Goal: Task Accomplishment & Management: Use online tool/utility

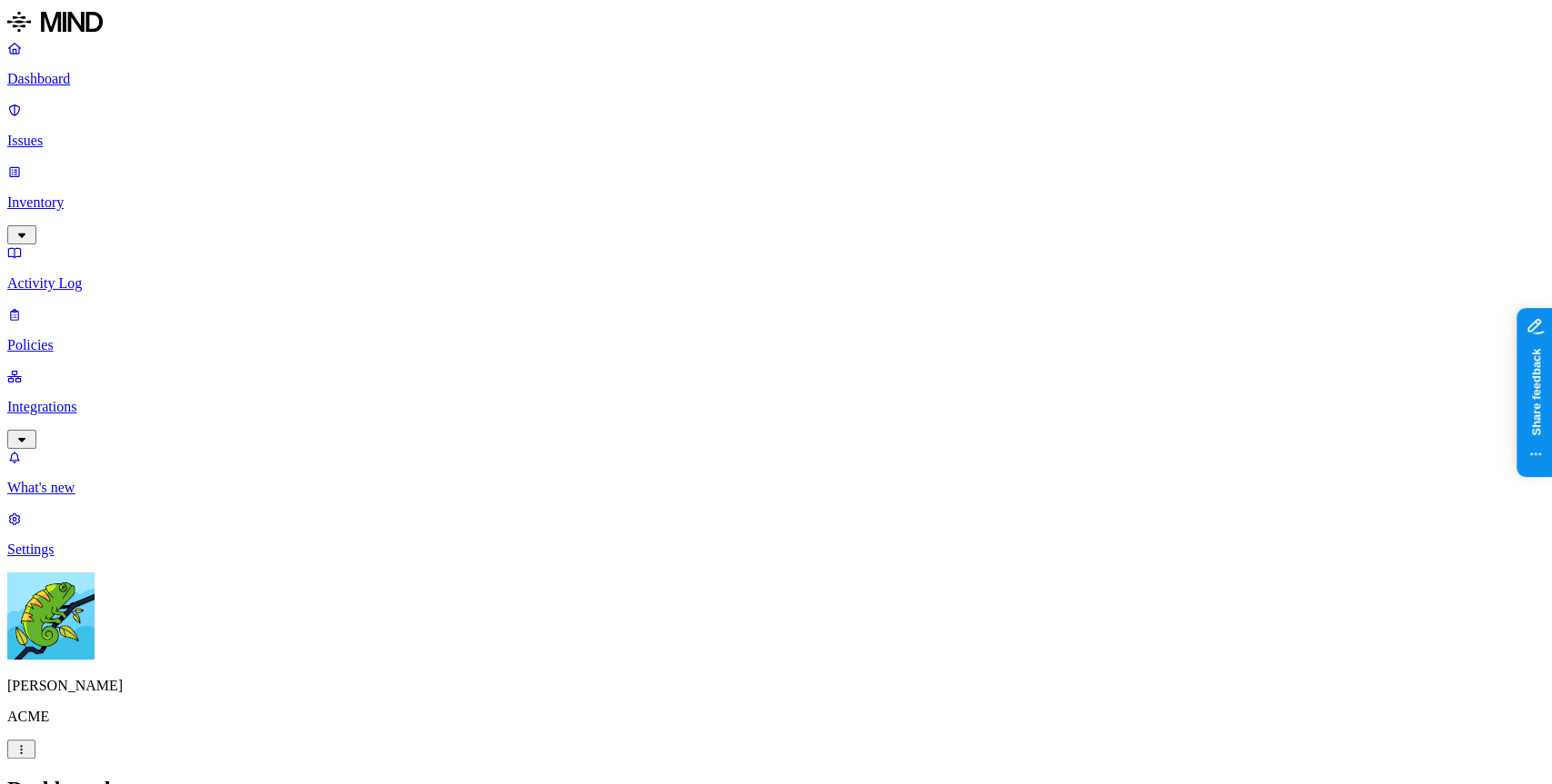
click at [116, 399] on p "Integrations" at bounding box center [776, 407] width 1538 height 17
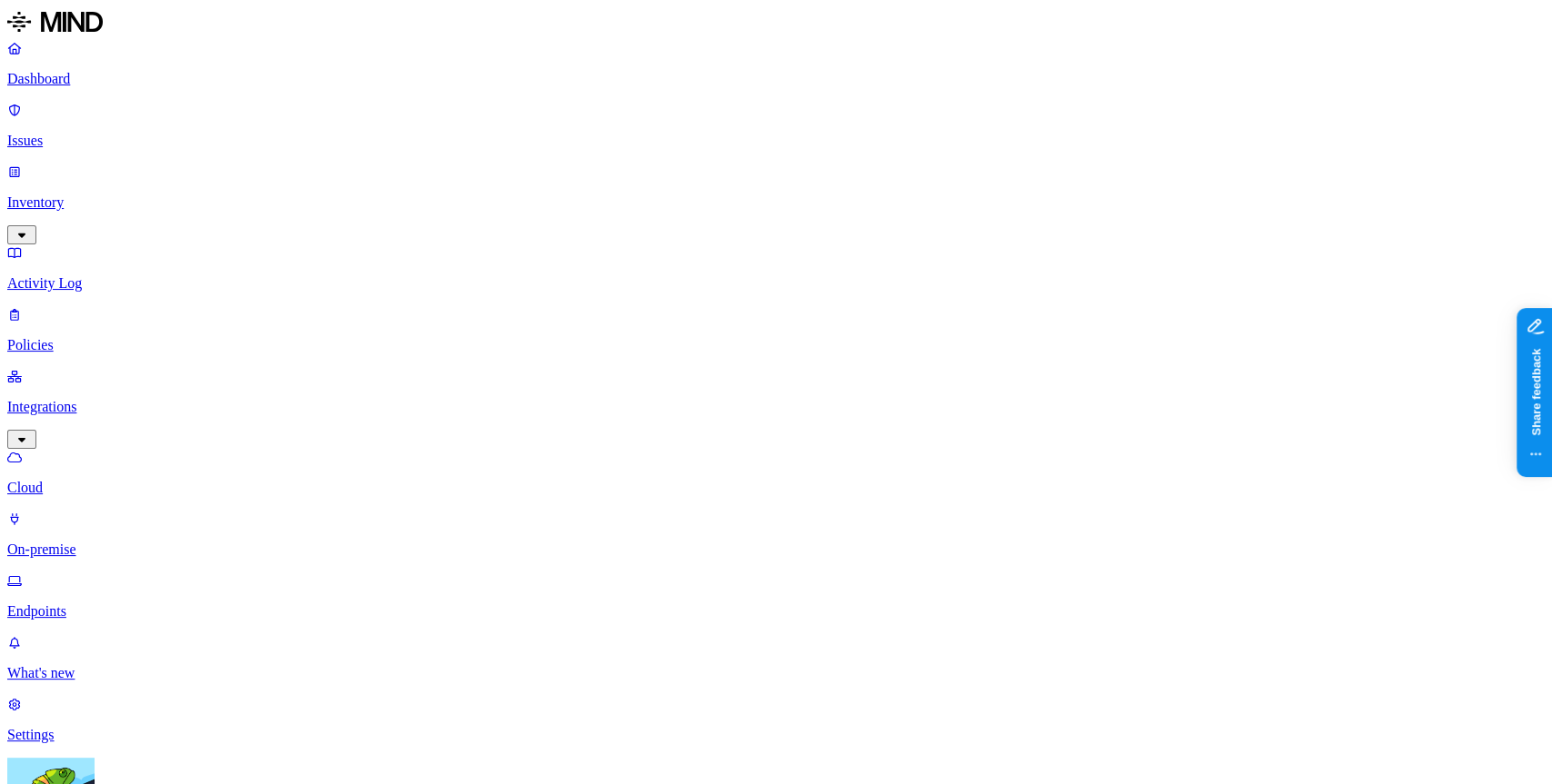
click at [118, 604] on p "Endpoints" at bounding box center [776, 612] width 1538 height 17
